Goal: Information Seeking & Learning: Learn about a topic

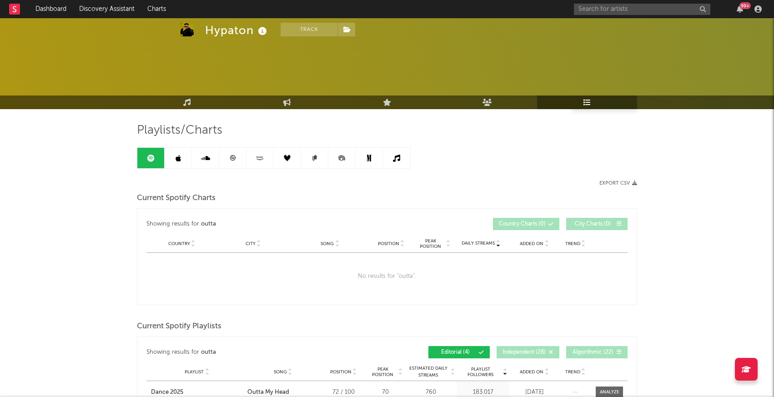
scroll to position [161, 0]
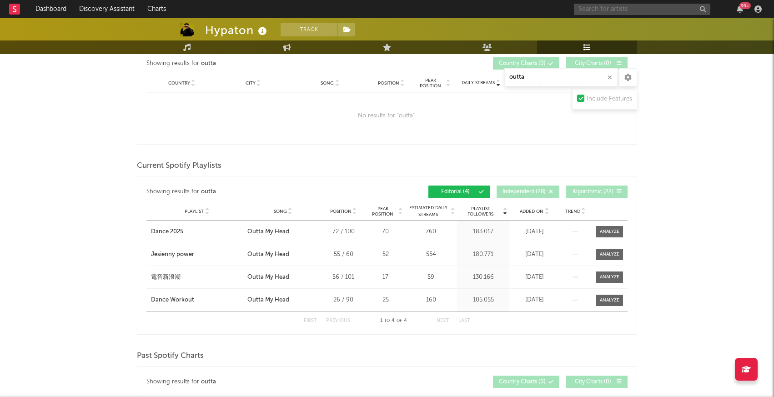
click at [618, 6] on input "text" at bounding box center [642, 9] width 136 height 11
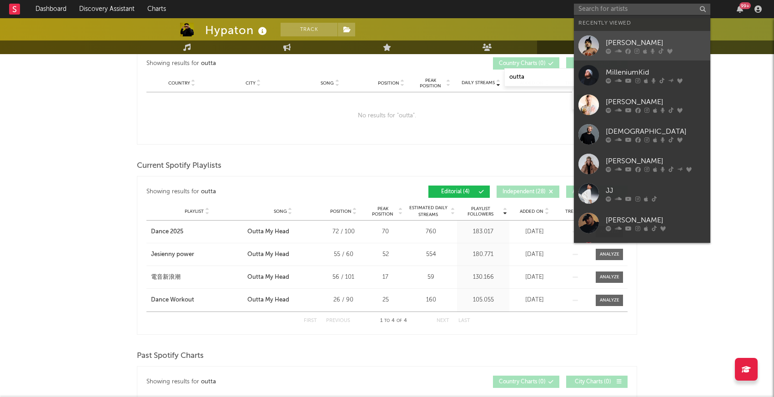
click at [591, 49] on div at bounding box center [589, 45] width 20 height 20
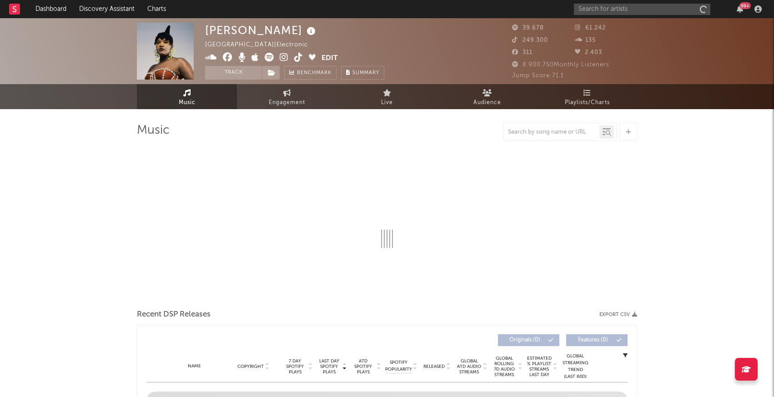
select select "1w"
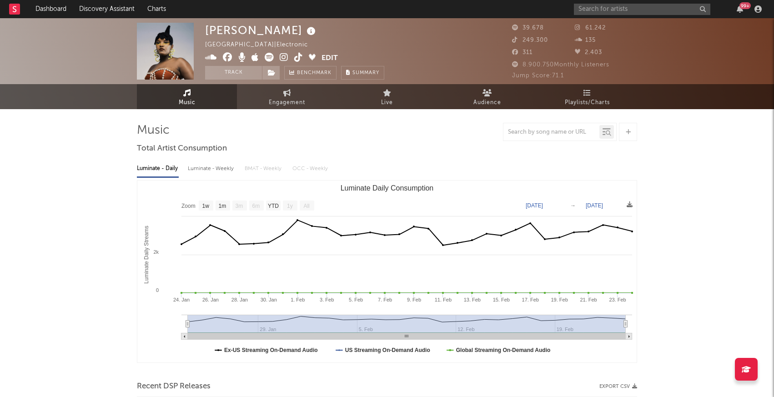
select select "1w"
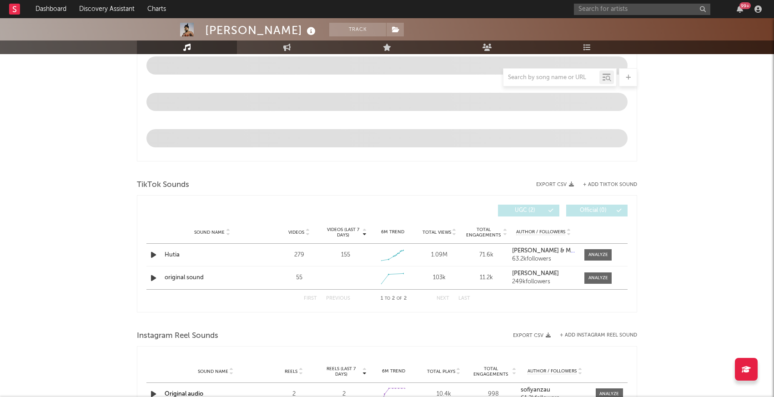
scroll to position [481, 0]
